Goal: Information Seeking & Learning: Learn about a topic

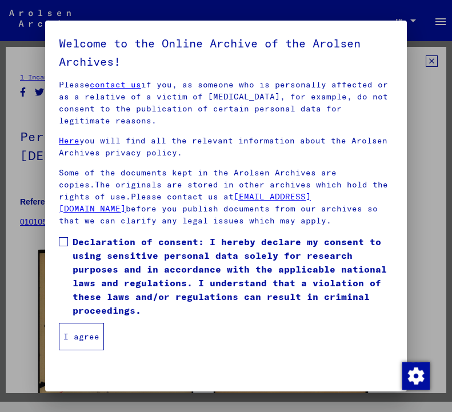
click at [64, 239] on span at bounding box center [63, 241] width 9 height 9
click at [94, 336] on button "I agree" at bounding box center [81, 336] width 45 height 27
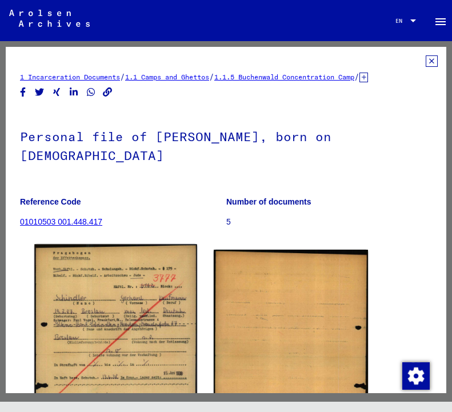
click at [90, 306] on img at bounding box center [115, 356] width 162 height 223
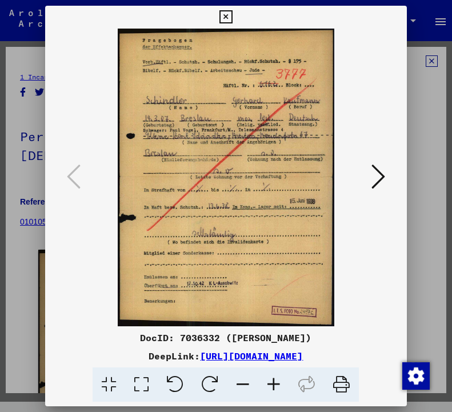
drag, startPoint x: 174, startPoint y: 350, endPoint x: 314, endPoint y: 370, distance: 142.1
click at [314, 363] on div "DeepLink: [URL][DOMAIN_NAME]" at bounding box center [226, 356] width 362 height 14
copy div "[URL][DOMAIN_NAME]"
click at [233, 13] on icon at bounding box center [225, 17] width 13 height 14
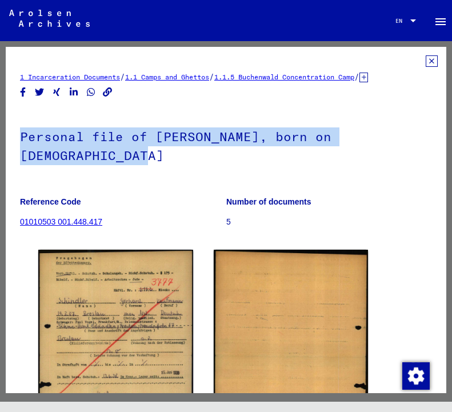
drag, startPoint x: 53, startPoint y: 158, endPoint x: 17, endPoint y: 132, distance: 44.1
click at [17, 132] on yv-its-full-details "1 Incarceration Documents / 1.1 Camps and Ghettos / 1.1.5 Buchenwald Concentrat…" at bounding box center [226, 293] width 441 height 476
copy h1 "Personal file of [PERSON_NAME], born on [DEMOGRAPHIC_DATA]"
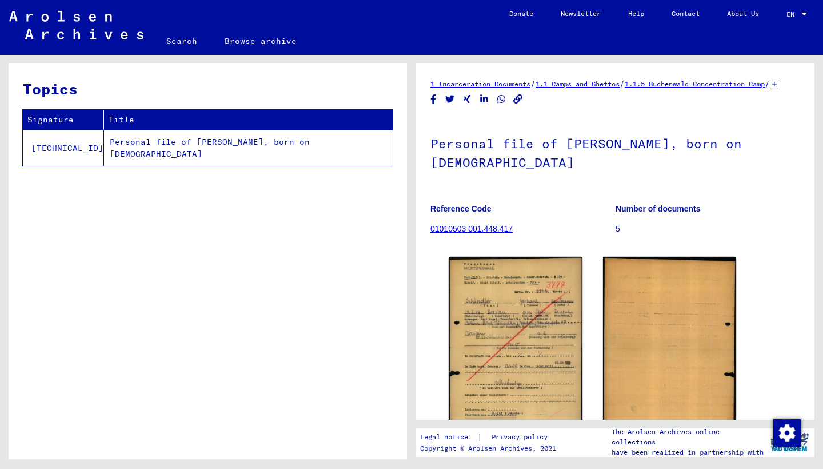
click at [221, 139] on td "Personal file of [PERSON_NAME], born on [DEMOGRAPHIC_DATA]" at bounding box center [248, 148] width 289 height 36
click at [47, 134] on td "[TECHNICAL_ID]" at bounding box center [63, 148] width 81 height 36
click at [452, 233] on link "01010503 001.448.417" at bounding box center [471, 228] width 82 height 9
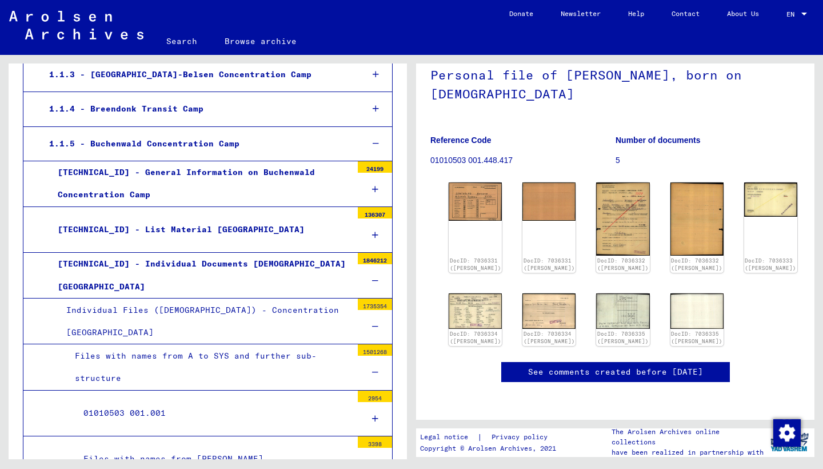
scroll to position [300, 0]
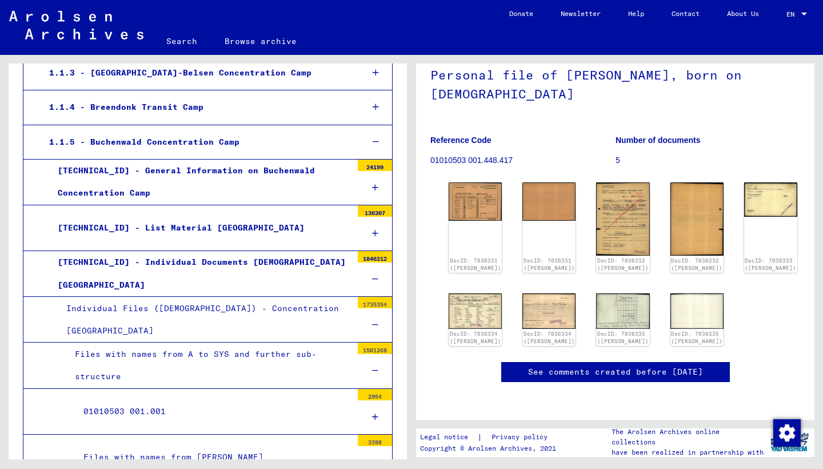
click at [452, 11] on div at bounding box center [804, 14] width 10 height 8
click at [452, 39] on span "Deutsch" at bounding box center [784, 40] width 46 height 21
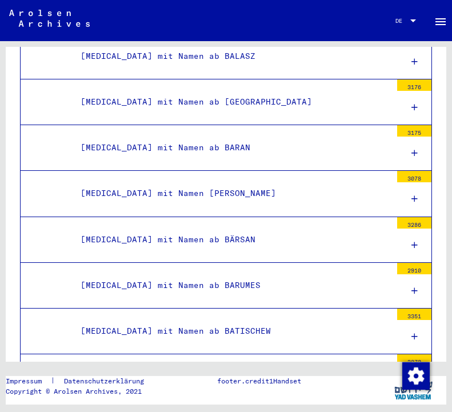
scroll to position [1407, 0]
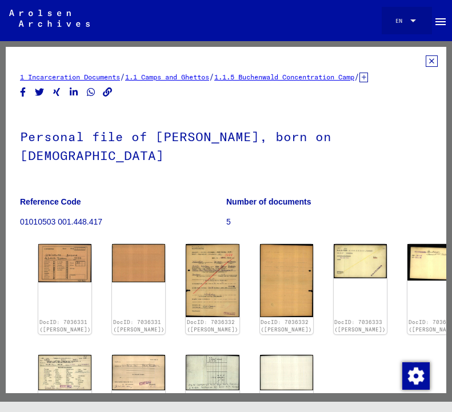
click at [409, 18] on div at bounding box center [413, 21] width 10 height 6
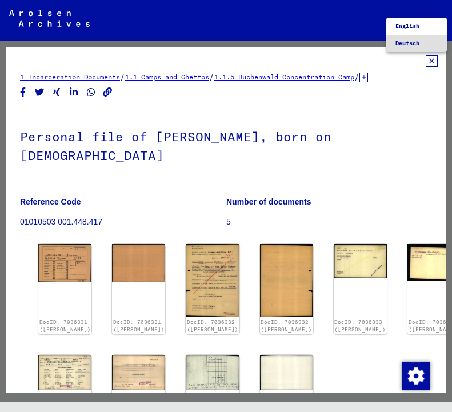
click at [406, 44] on span "Deutsch" at bounding box center [408, 42] width 24 height 7
click at [410, 15] on div "EN EN" at bounding box center [407, 18] width 23 height 16
click at [408, 40] on span "Deutsch" at bounding box center [408, 42] width 24 height 7
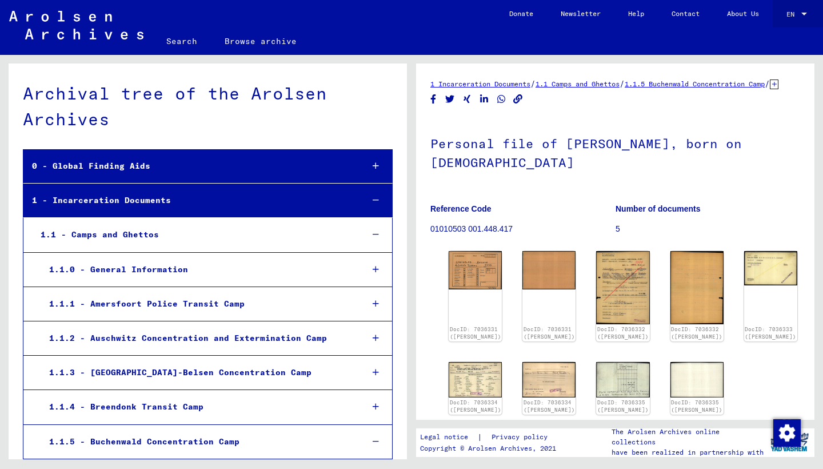
click at [452, 10] on div "EN" at bounding box center [792, 14] width 13 height 8
click at [452, 41] on span "Deutsch" at bounding box center [775, 40] width 28 height 9
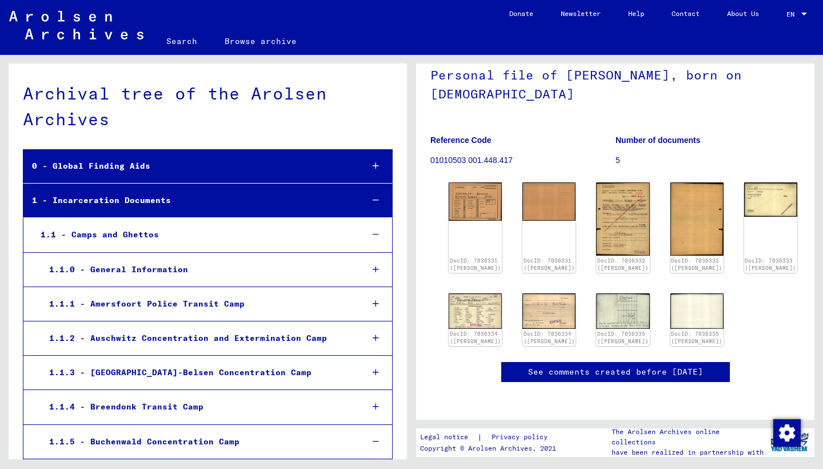
scroll to position [225, 0]
click at [452, 13] on mat-select-trigger "EN" at bounding box center [790, 14] width 8 height 9
click at [452, 37] on span "Deutsch" at bounding box center [775, 40] width 28 height 9
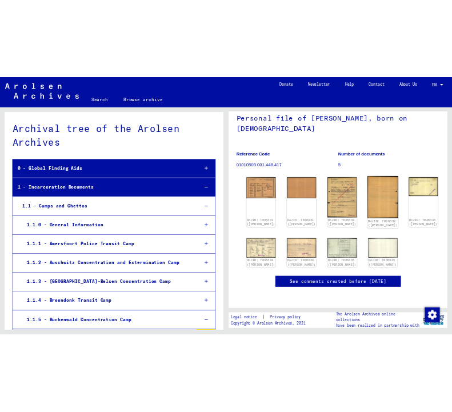
scroll to position [177, 0]
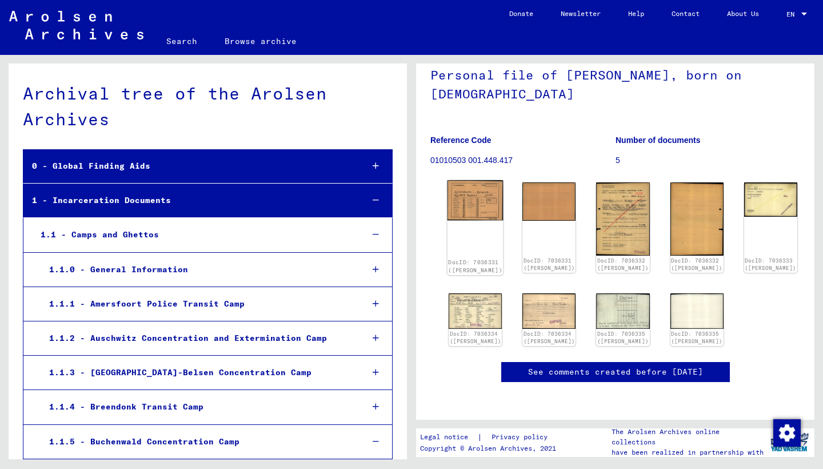
click at [452, 180] on img at bounding box center [476, 200] width 56 height 40
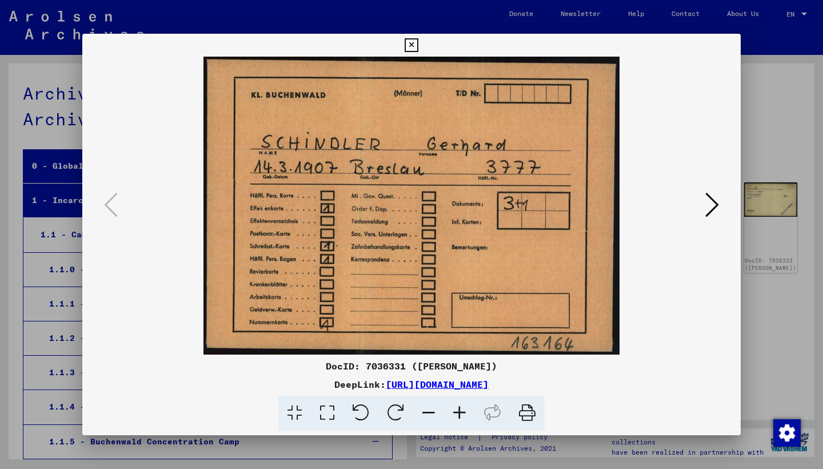
click at [452, 207] on icon at bounding box center [712, 204] width 14 height 27
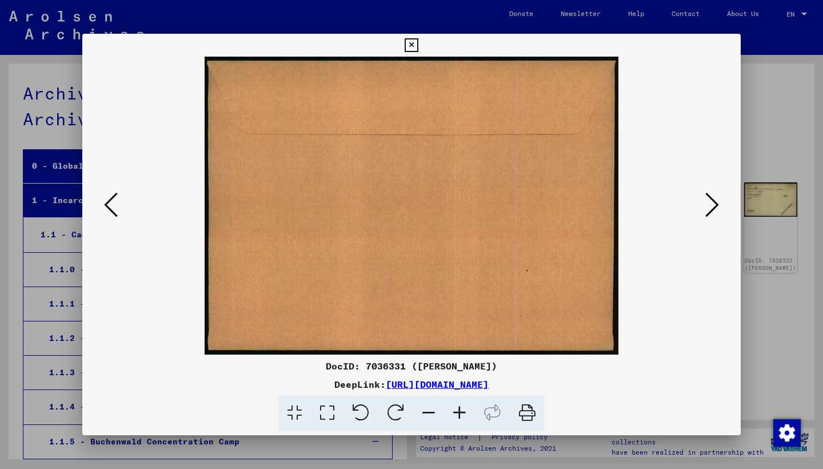
click at [452, 207] on icon at bounding box center [712, 204] width 14 height 27
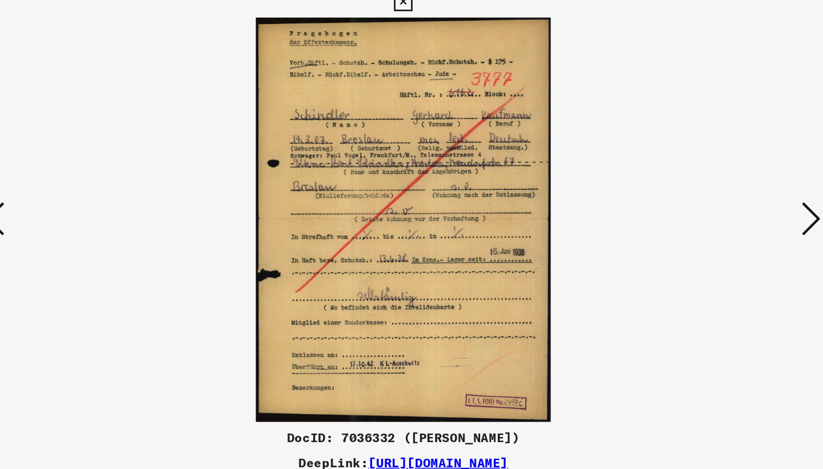
click at [452, 191] on icon at bounding box center [712, 204] width 14 height 27
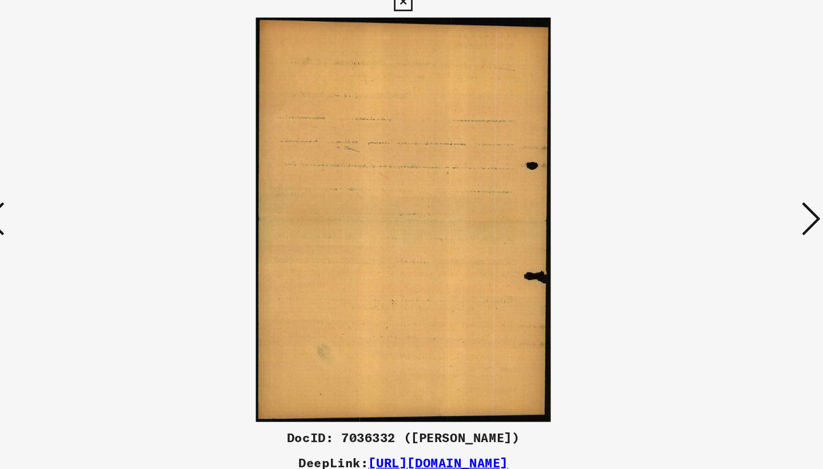
click at [452, 191] on icon at bounding box center [712, 204] width 14 height 27
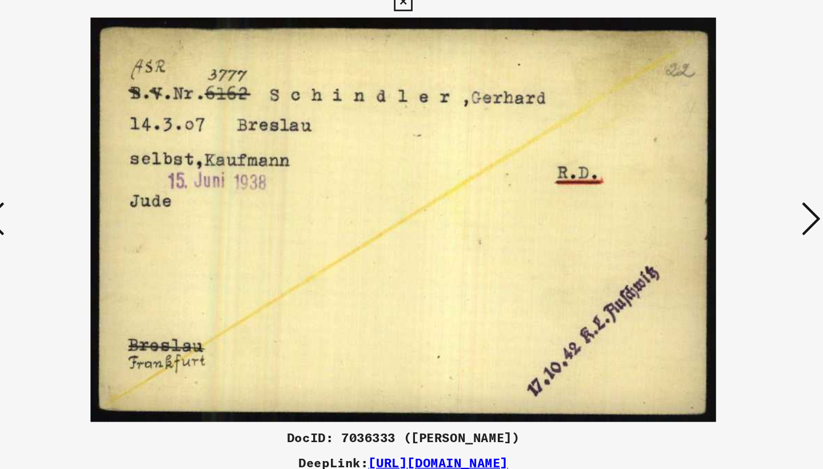
click at [452, 191] on icon at bounding box center [712, 204] width 14 height 27
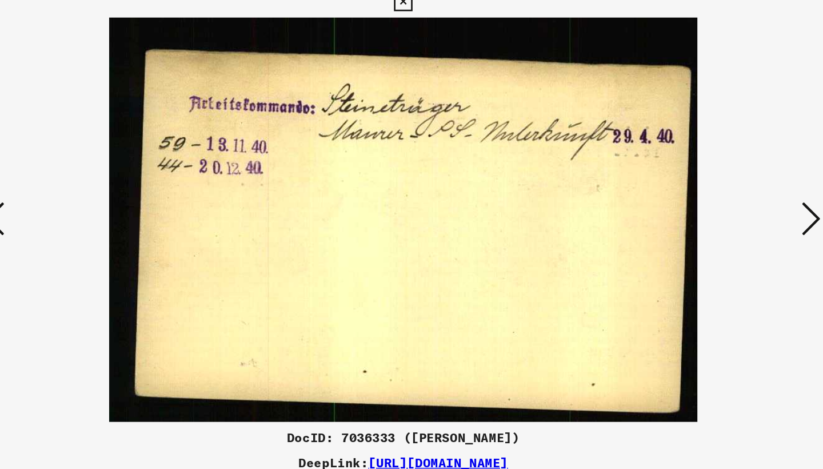
click at [452, 191] on icon at bounding box center [712, 204] width 14 height 27
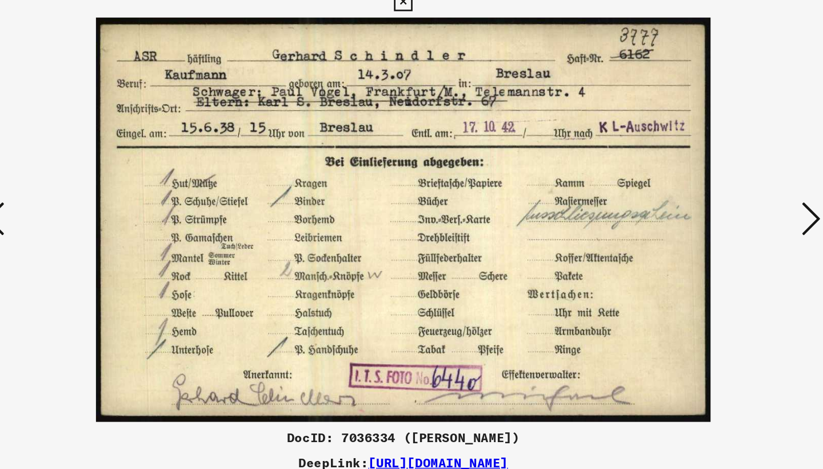
click at [452, 191] on icon at bounding box center [712, 204] width 14 height 27
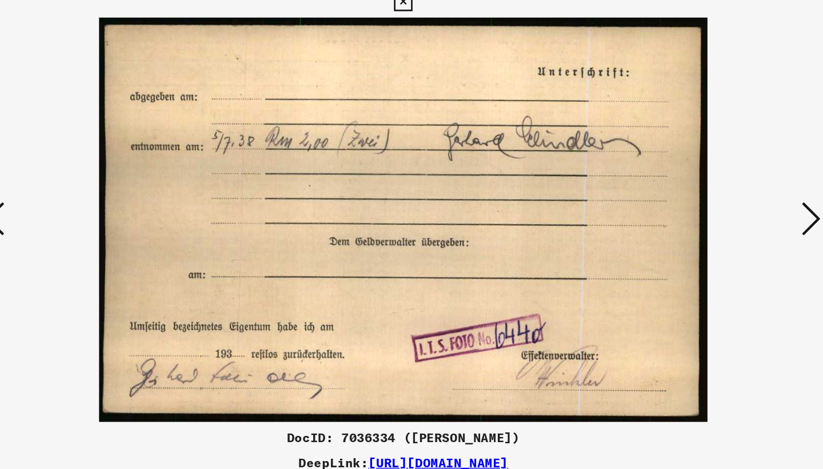
click at [452, 191] on icon at bounding box center [712, 204] width 14 height 27
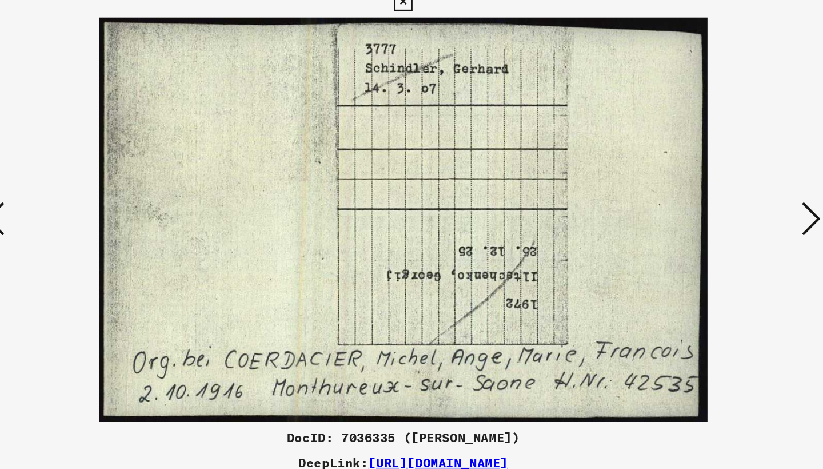
click at [452, 191] on icon at bounding box center [712, 204] width 14 height 27
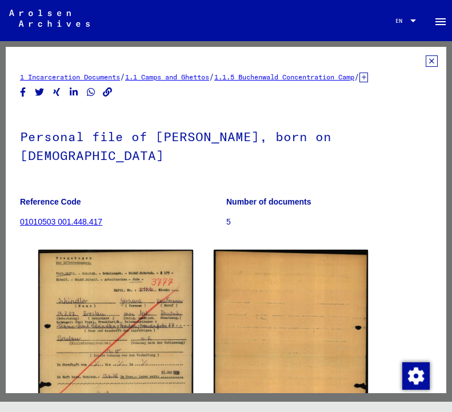
click at [406, 19] on div "EN" at bounding box center [402, 21] width 13 height 6
click at [310, 41] on span "Deutsch" at bounding box center [297, 43] width 42 height 17
